Goal: Navigation & Orientation: Find specific page/section

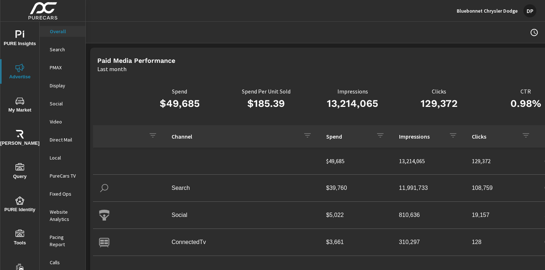
click at [27, 48] on span "PURE Insights" at bounding box center [20, 39] width 35 height 18
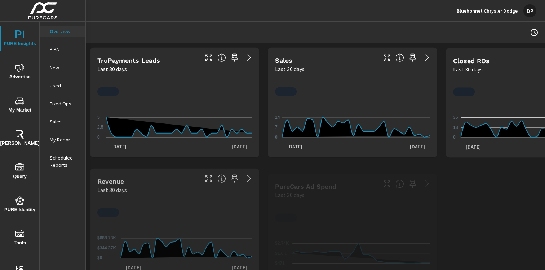
click at [17, 104] on icon "nav menu" at bounding box center [19, 101] width 9 height 9
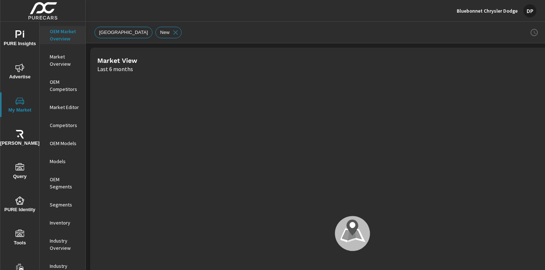
click at [17, 144] on span "[PERSON_NAME]" at bounding box center [20, 139] width 35 height 18
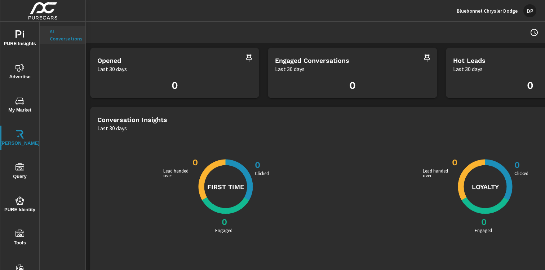
click at [19, 196] on icon "nav menu" at bounding box center [19, 200] width 9 height 9
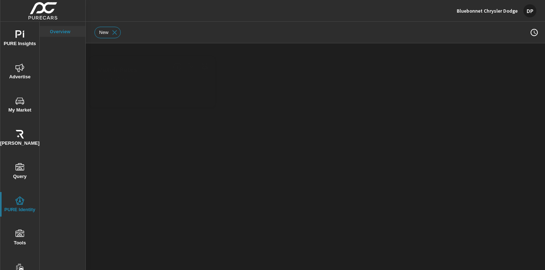
click at [19, 228] on button "Tools" at bounding box center [19, 237] width 39 height 25
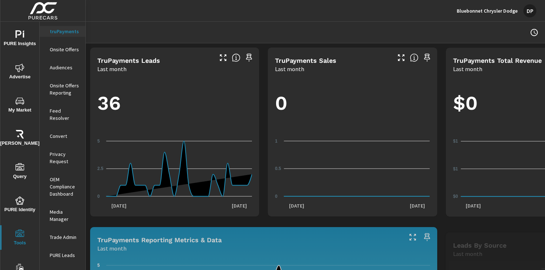
scroll to position [1, 0]
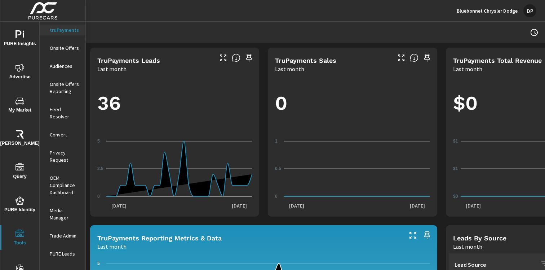
click at [61, 163] on p "Privacy Request" at bounding box center [65, 156] width 30 height 14
